Goal: Task Accomplishment & Management: Use online tool/utility

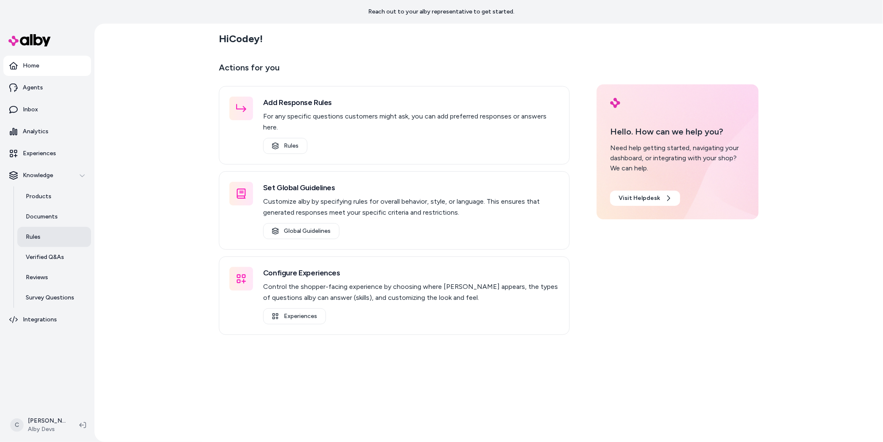
click at [33, 245] on link "Rules" at bounding box center [54, 237] width 74 height 20
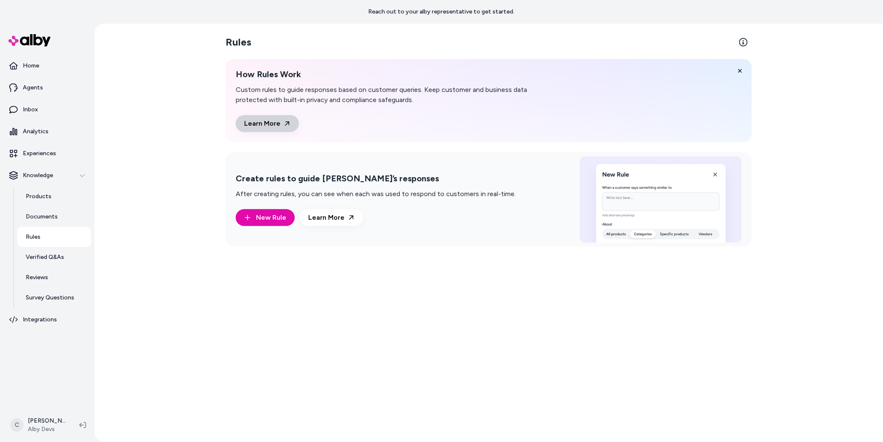
click at [275, 124] on link "Learn More" at bounding box center [267, 123] width 63 height 17
click at [58, 197] on link "Products" at bounding box center [54, 196] width 74 height 20
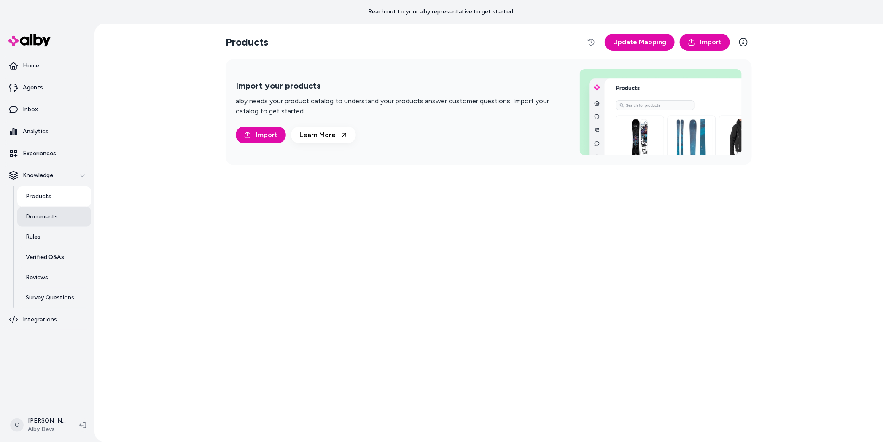
click at [53, 219] on p "Documents" at bounding box center [42, 217] width 32 height 8
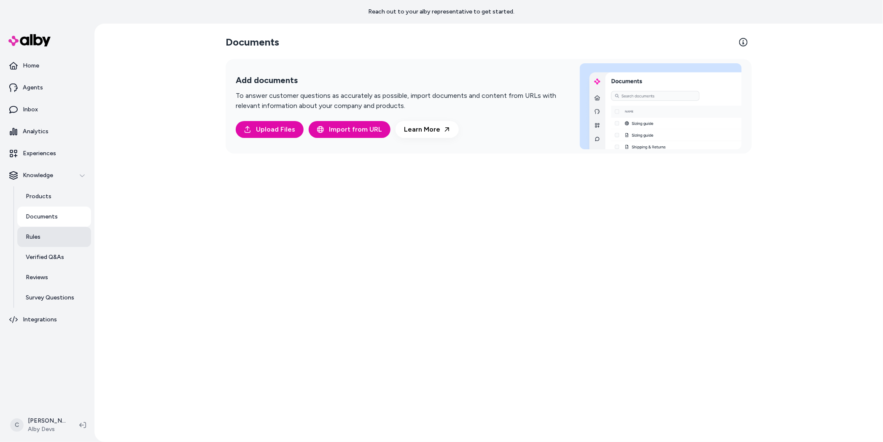
click at [62, 240] on link "Rules" at bounding box center [54, 237] width 74 height 20
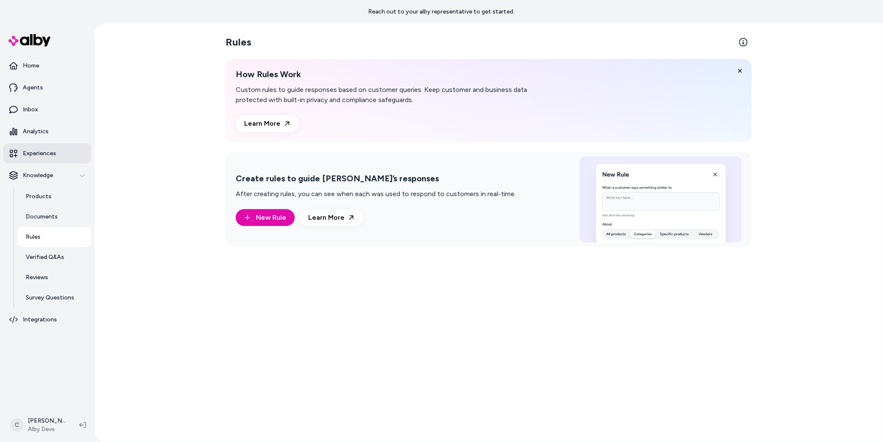
click at [53, 160] on link "Experiences" at bounding box center [47, 153] width 88 height 20
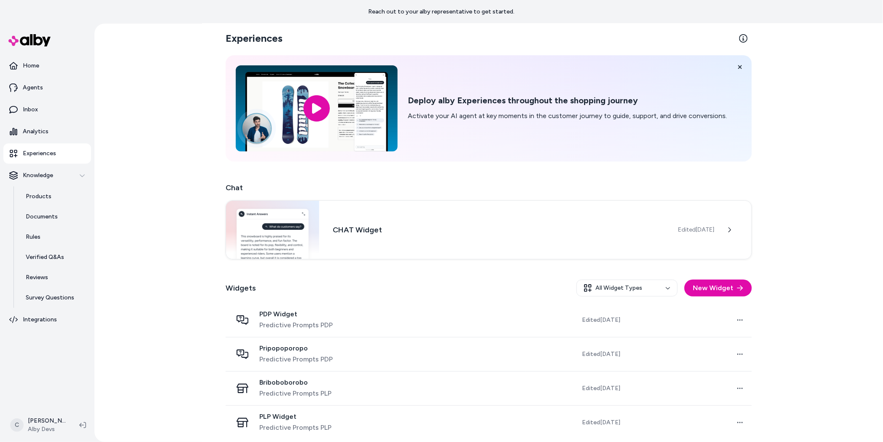
scroll to position [8, 0]
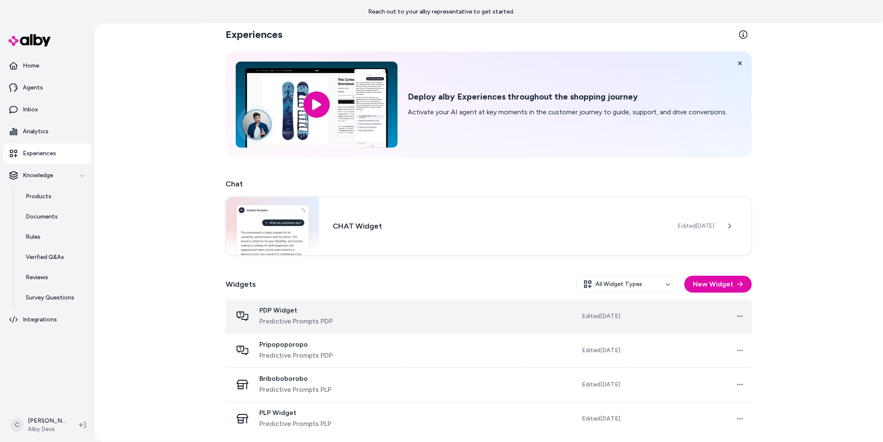
click at [376, 315] on div "PDP Widget Predictive Prompts PDP" at bounding box center [313, 316] width 162 height 20
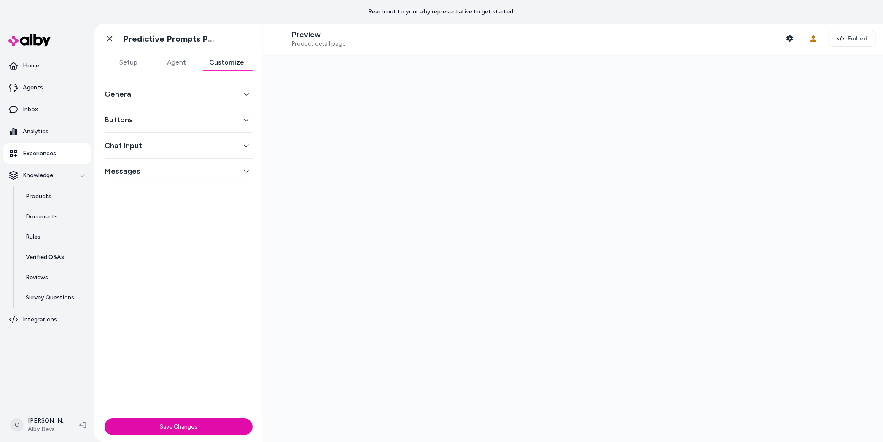
click at [238, 61] on button "Customize" at bounding box center [227, 62] width 52 height 17
click at [136, 57] on button "Setup" at bounding box center [129, 62] width 48 height 17
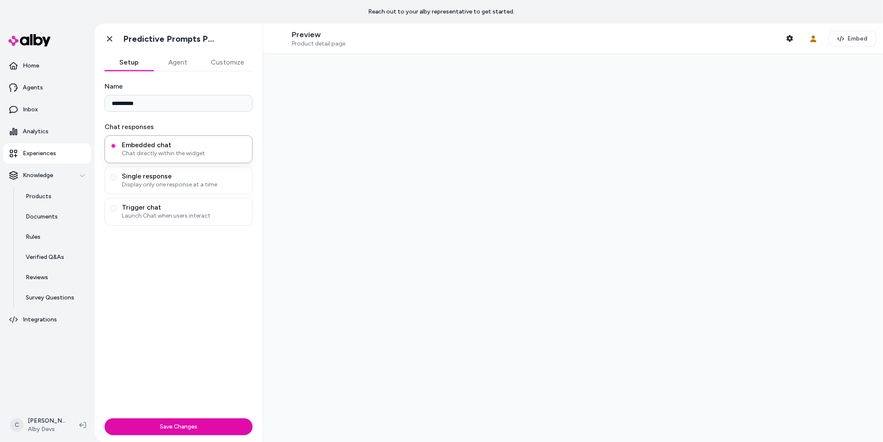
click at [185, 65] on button "Agent" at bounding box center [178, 62] width 49 height 17
click at [138, 64] on button "Setup" at bounding box center [129, 62] width 49 height 17
click at [56, 88] on link "Agents" at bounding box center [47, 88] width 88 height 20
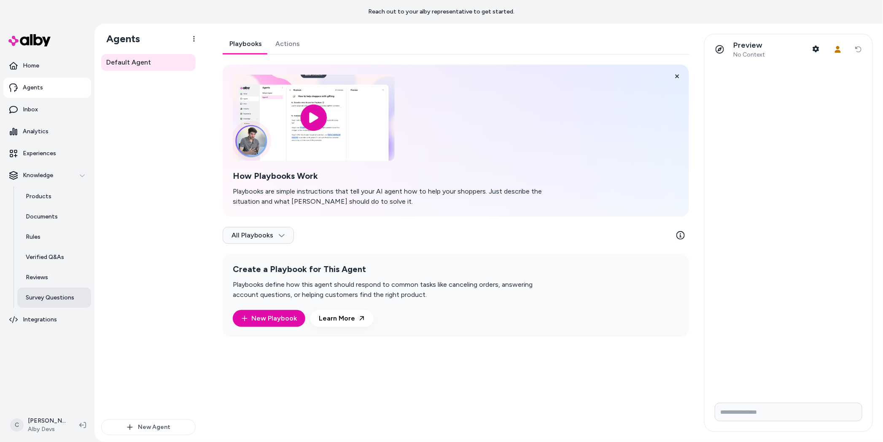
click at [40, 296] on p "Survey Questions" at bounding box center [50, 298] width 49 height 8
click at [347, 324] on link "Learn More" at bounding box center [341, 318] width 63 height 17
click at [279, 315] on link "New Playbook" at bounding box center [269, 318] width 56 height 10
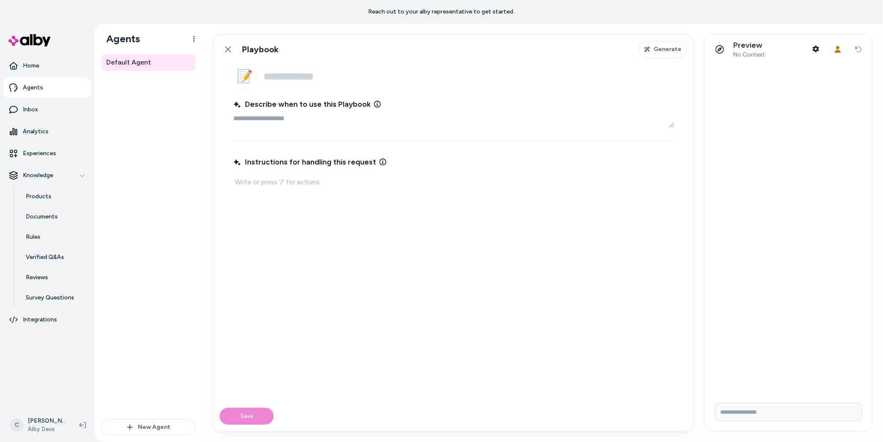
click at [219, 53] on div "Back Playbook Generate" at bounding box center [453, 49] width 481 height 30
click at [221, 51] on link "Back" at bounding box center [228, 49] width 17 height 17
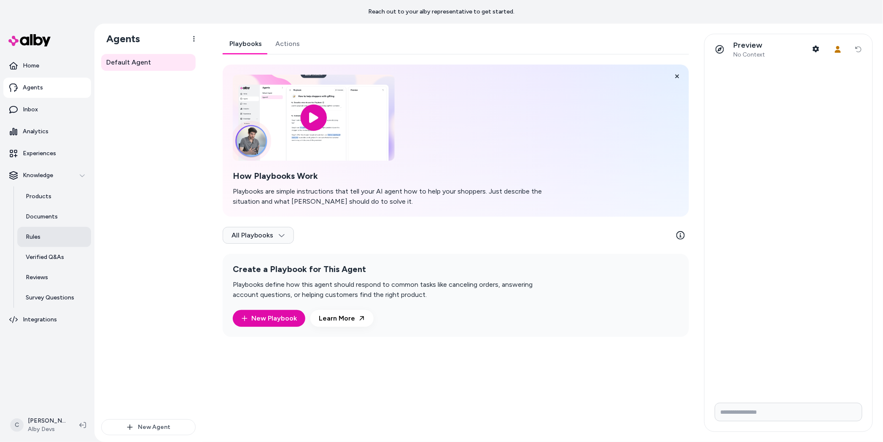
click at [44, 231] on link "Rules" at bounding box center [54, 237] width 74 height 20
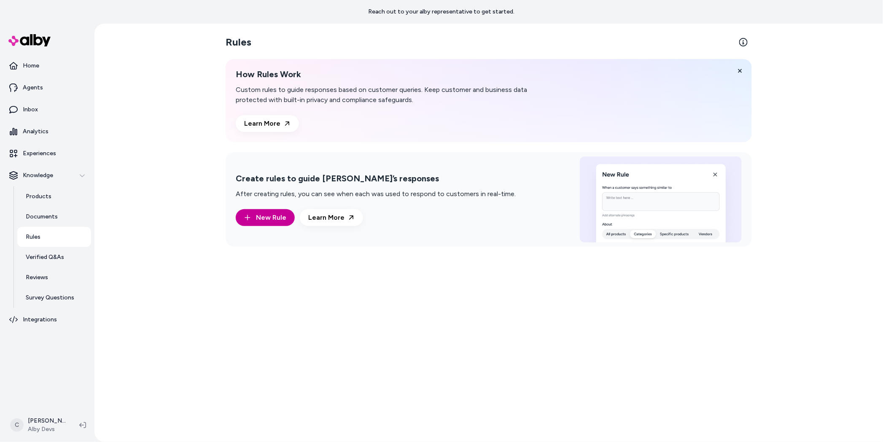
click at [278, 217] on span "New Rule" at bounding box center [271, 218] width 30 height 10
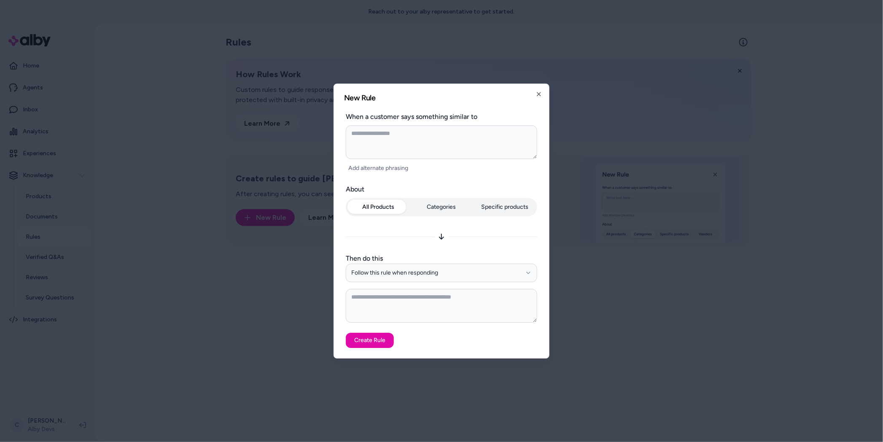
type textarea "*"
click at [650, 97] on div at bounding box center [441, 221] width 883 height 442
